Goal: Transaction & Acquisition: Book appointment/travel/reservation

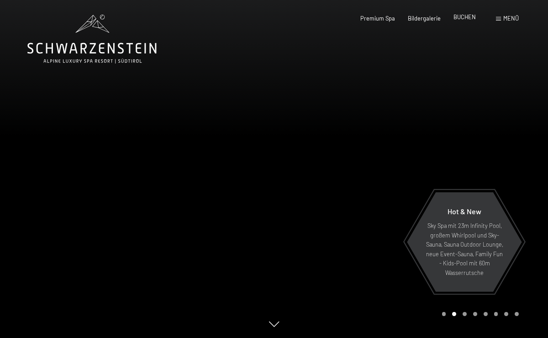
click at [466, 16] on span "BUCHEN" at bounding box center [465, 16] width 22 height 7
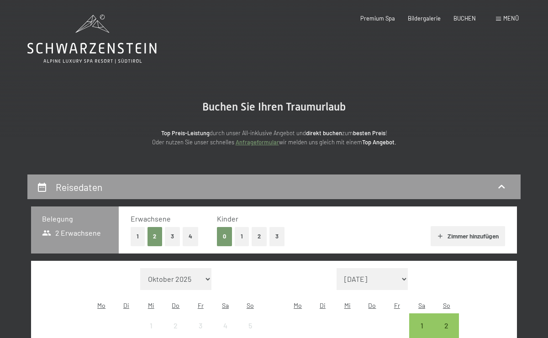
click at [242, 234] on button "1" at bounding box center [242, 236] width 14 height 19
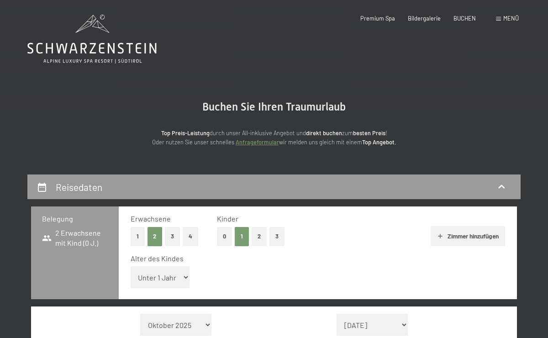
click at [179, 277] on select "Unter 1 Jahr 1 Jahr 2 Jahre 3 Jahre 4 Jahre 5 Jahre 6 Jahre 7 Jahre 8 Jahre 9 J…" at bounding box center [160, 277] width 59 height 22
select select "11"
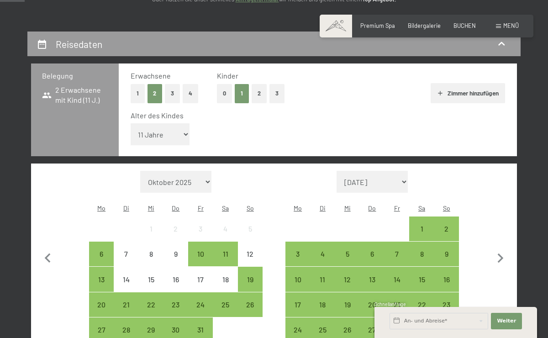
scroll to position [144, 0]
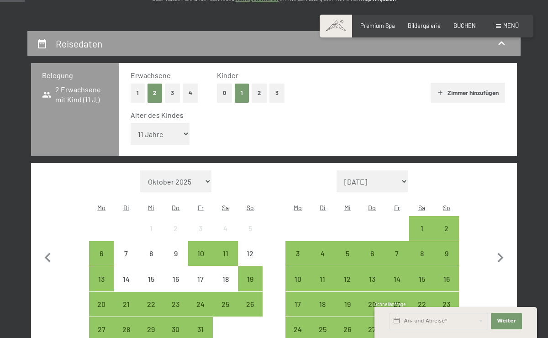
click at [206, 179] on select "Oktober 2025 November 2025 Dezember 2025 Januar 2026 Februar 2026 März 2026 Apr…" at bounding box center [175, 181] width 71 height 22
select select "2026-07-01"
select select "2026-08-01"
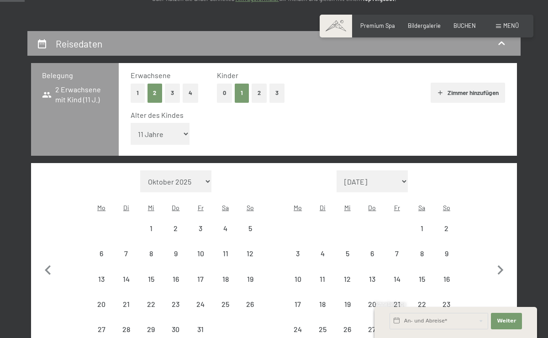
select select "2026-07-01"
select select "2026-08-01"
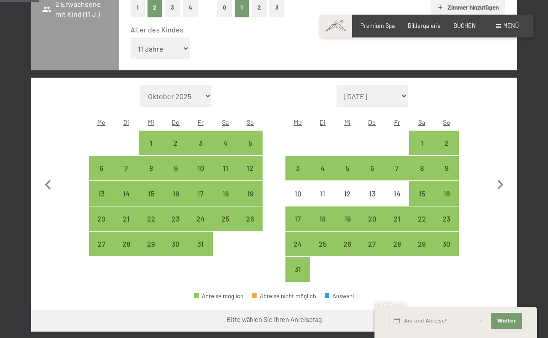
scroll to position [229, 0]
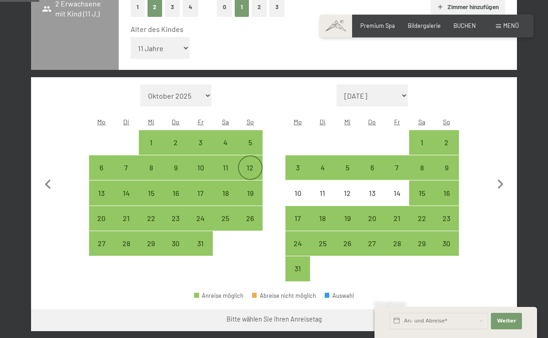
click at [247, 165] on div "12" at bounding box center [250, 175] width 23 height 23
select select "2026-07-01"
select select "2026-08-01"
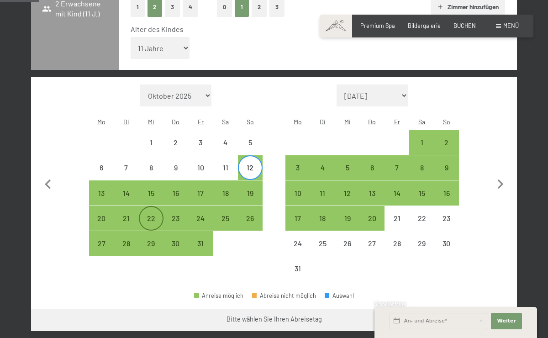
click at [156, 218] on div "22" at bounding box center [151, 226] width 23 height 23
select select "2026-07-01"
select select "2026-08-01"
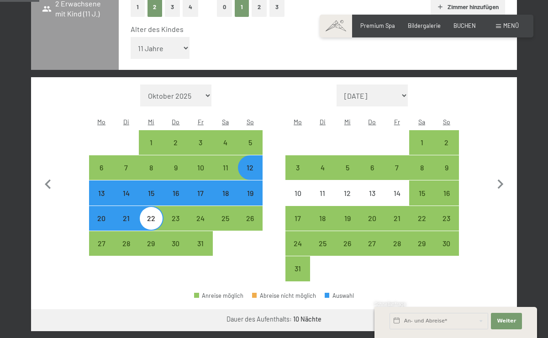
click at [483, 313] on button "Weiter zu „Zimmer“" at bounding box center [477, 320] width 82 height 22
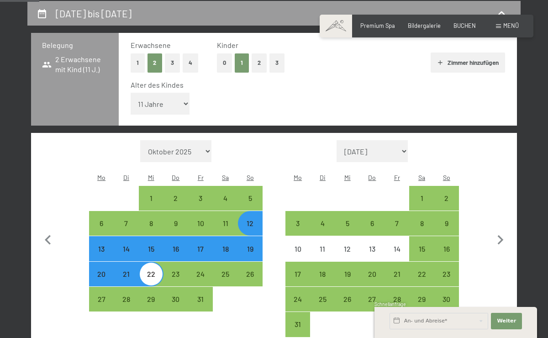
select select "2026-07-01"
select select "2026-08-01"
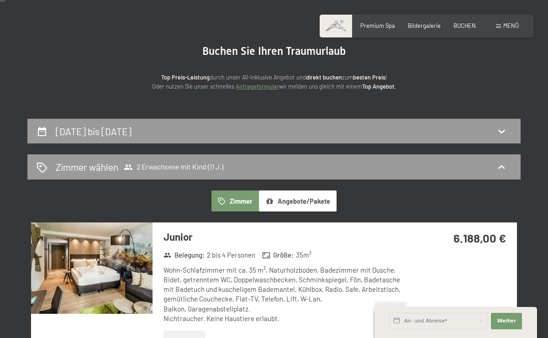
scroll to position [0, 0]
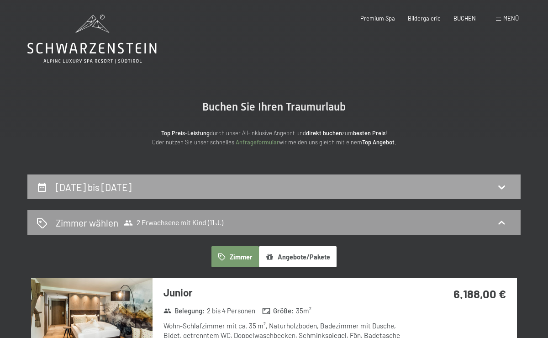
click at [497, 181] on icon at bounding box center [501, 186] width 11 height 11
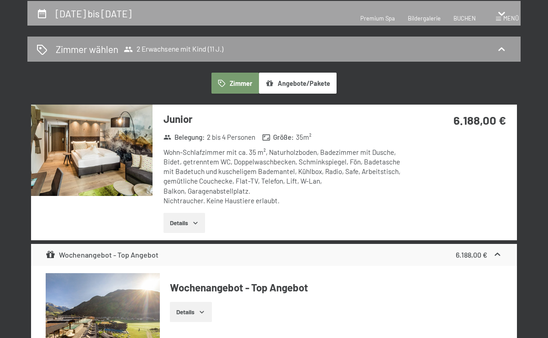
select select "11"
select select "2026-07-01"
select select "2026-08-01"
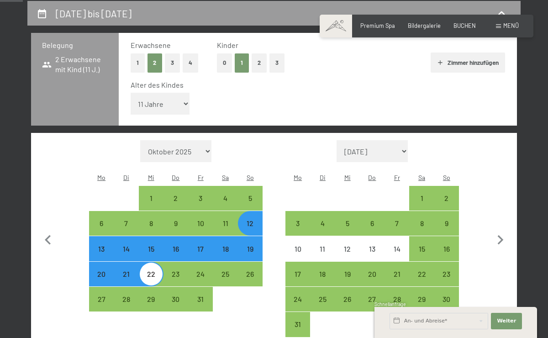
click at [153, 271] on div "22" at bounding box center [151, 282] width 23 height 23
select select "2026-07-01"
select select "2026-08-01"
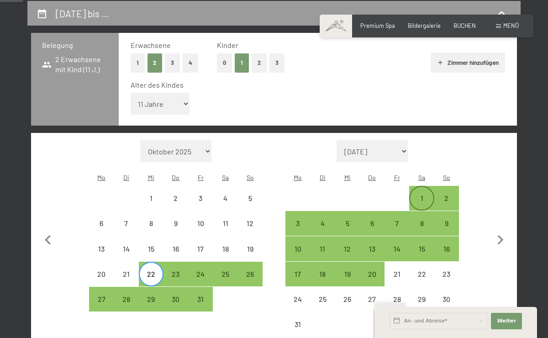
click at [419, 195] on div "1" at bounding box center [421, 206] width 23 height 23
select select "2026-07-01"
select select "2026-08-01"
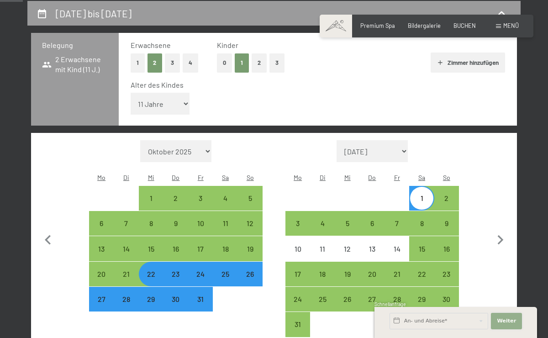
click at [510, 320] on span "Weiter" at bounding box center [506, 321] width 19 height 7
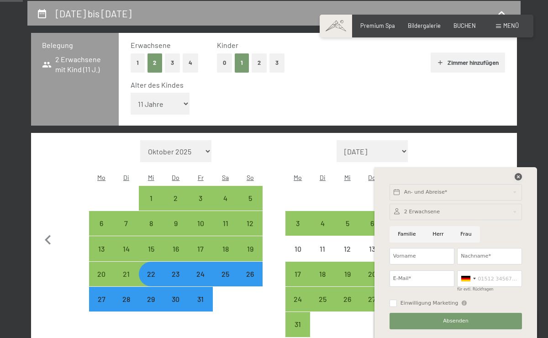
click at [516, 178] on icon at bounding box center [518, 176] width 7 height 7
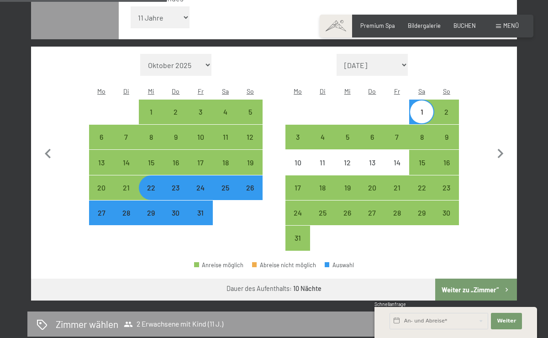
click at [486, 284] on button "Weiter zu „Zimmer“" at bounding box center [477, 290] width 82 height 22
select select "2026-07-01"
select select "2026-08-01"
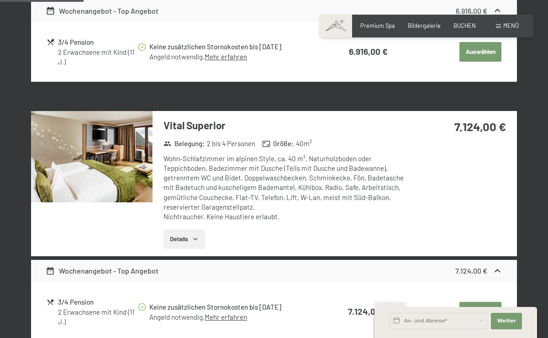
scroll to position [415, 0]
